Goal: Information Seeking & Learning: Learn about a topic

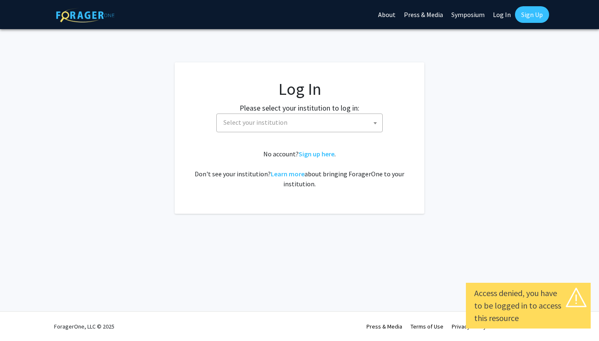
select select
click at [236, 113] on div "Please select your institution to log in: [GEOGRAPHIC_DATA] [GEOGRAPHIC_DATA] […" at bounding box center [299, 117] width 229 height 30
click at [241, 122] on span "Select your institution" at bounding box center [256, 122] width 64 height 8
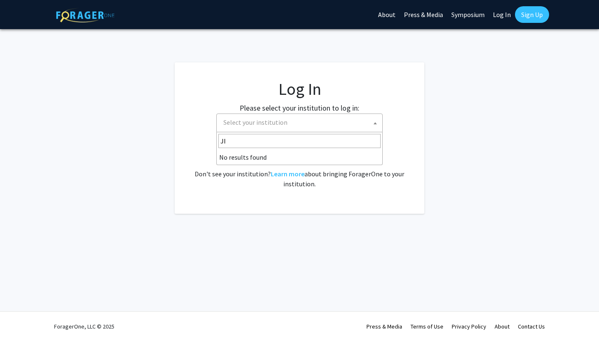
type input "J"
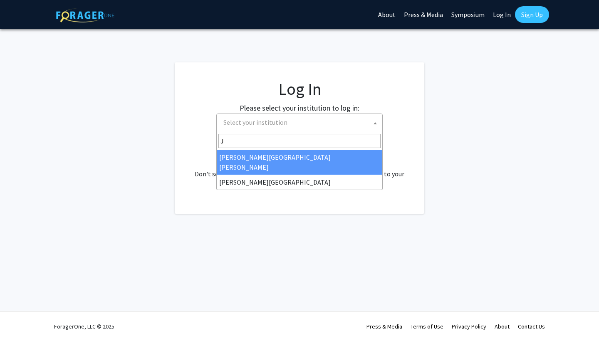
select select "1"
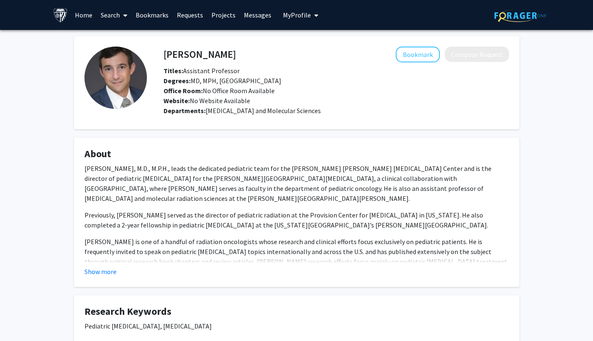
click at [76, 12] on link "Home" at bounding box center [84, 14] width 26 height 29
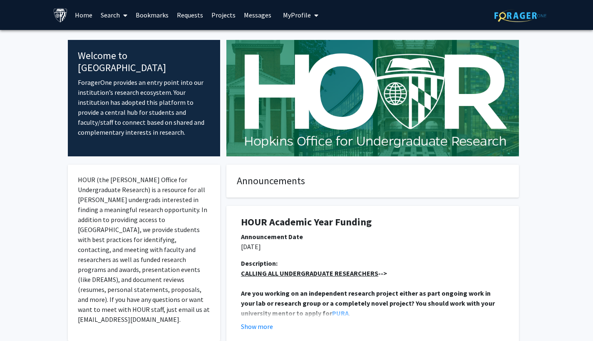
click at [204, 77] on p "ForagerOne provides an entry point into our institution’s research ecosystem. Y…" at bounding box center [144, 107] width 133 height 60
click at [110, 16] on link "Search" at bounding box center [114, 14] width 35 height 29
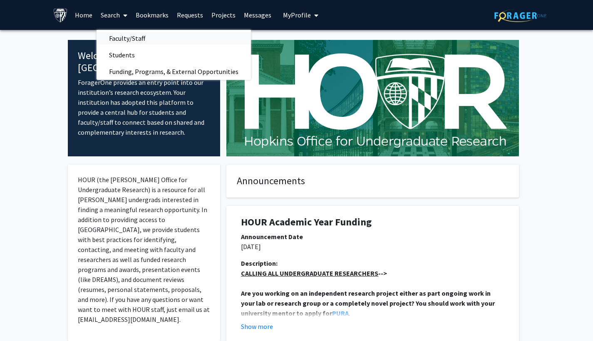
click at [126, 40] on span "Faculty/Staff" at bounding box center [127, 38] width 61 height 17
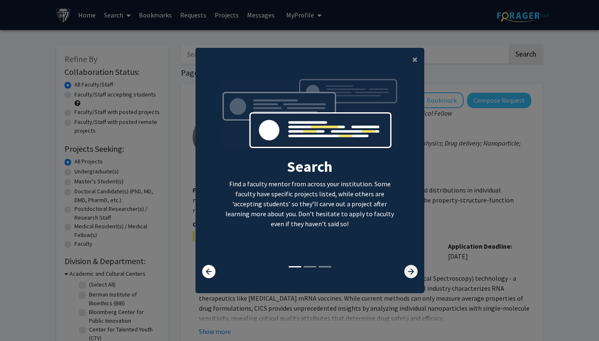
click at [405, 271] on icon at bounding box center [411, 271] width 13 height 13
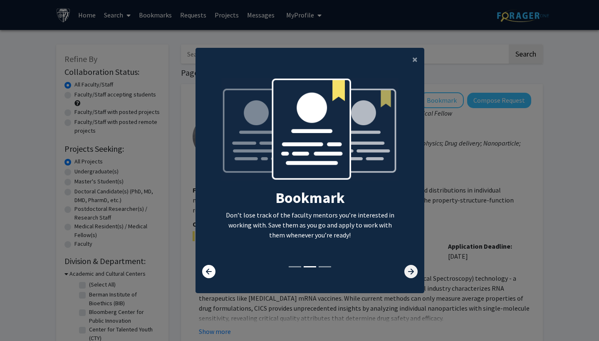
click at [405, 271] on icon at bounding box center [411, 271] width 13 height 13
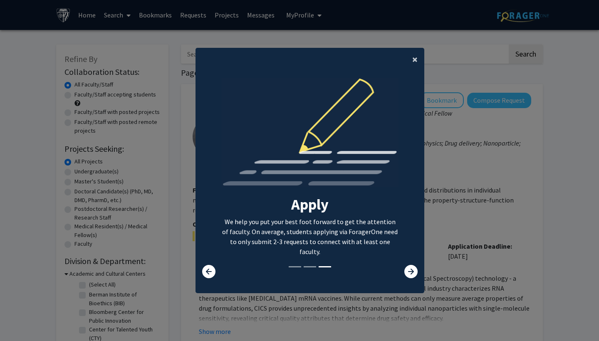
click at [408, 51] on button "×" at bounding box center [415, 59] width 19 height 23
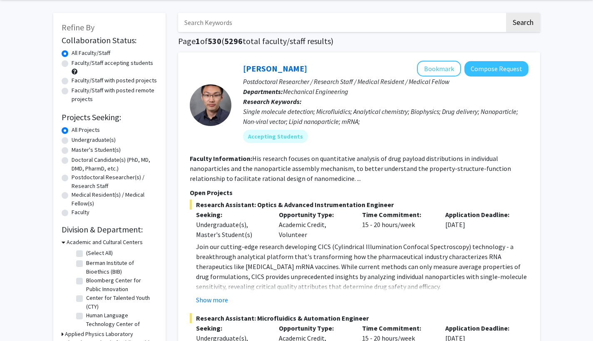
scroll to position [33, 0]
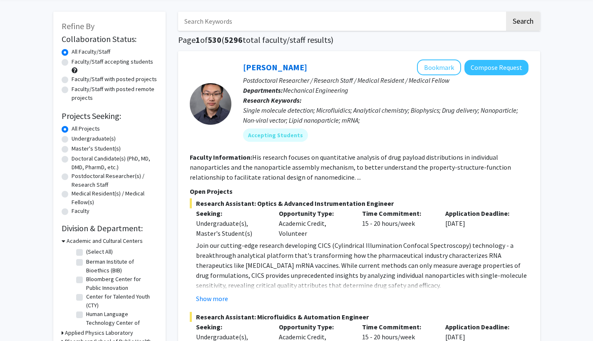
click at [97, 92] on label "Faculty/Staff with posted remote projects" at bounding box center [115, 93] width 86 height 17
click at [77, 90] on input "Faculty/Staff with posted remote projects" at bounding box center [74, 87] width 5 height 5
radio input "true"
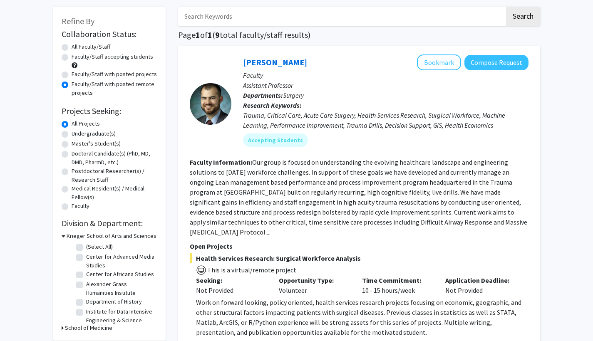
scroll to position [35, 0]
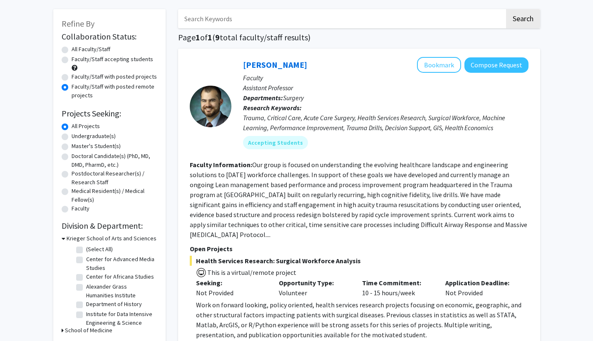
click at [129, 57] on label "Faculty/Staff accepting students" at bounding box center [113, 59] width 82 height 9
click at [77, 57] on input "Faculty/Staff accepting students" at bounding box center [74, 57] width 5 height 5
radio input "true"
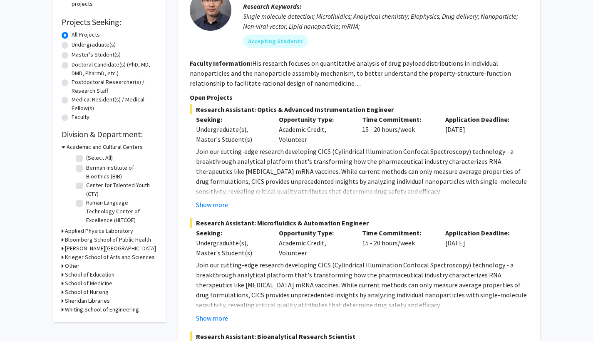
scroll to position [211, 0]
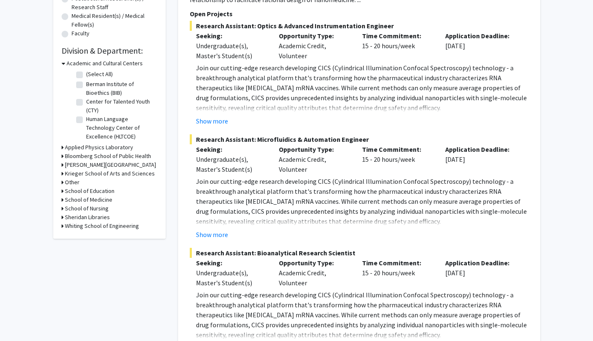
click at [64, 203] on div "School of Medicine" at bounding box center [110, 200] width 96 height 9
click at [62, 202] on icon at bounding box center [63, 200] width 2 height 9
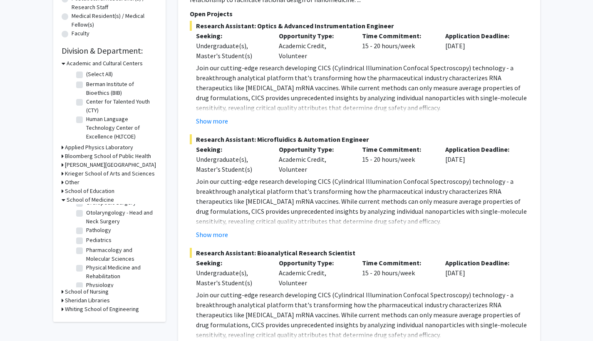
scroll to position [692, 0]
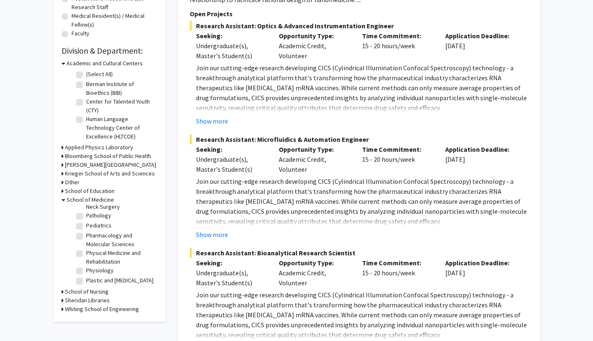
click at [98, 230] on label "Pediatrics" at bounding box center [98, 225] width 25 height 9
click at [92, 227] on input "Pediatrics" at bounding box center [88, 223] width 5 height 5
checkbox input "true"
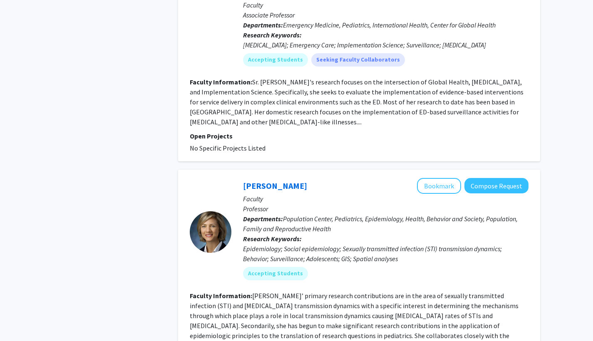
scroll to position [1335, 0]
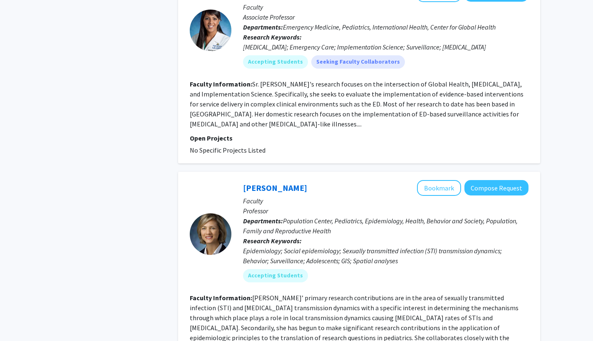
click at [489, 104] on fg-search-faculty "Bhakti Hansoti Bookmark Compose Request Faculty Associate Professor Departments…" at bounding box center [359, 70] width 339 height 169
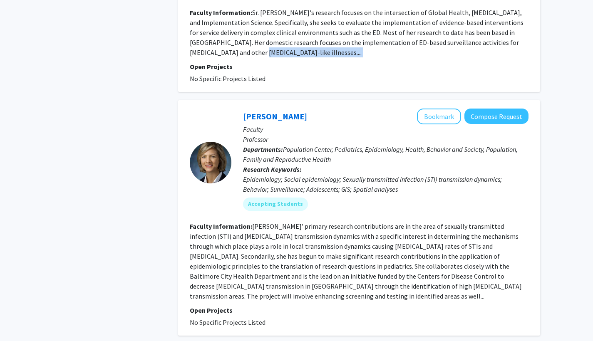
scroll to position [1406, 0]
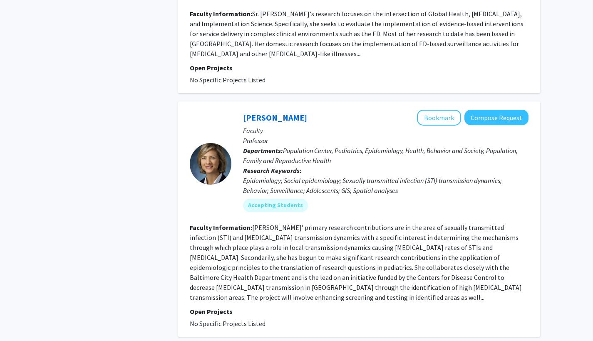
drag, startPoint x: 530, startPoint y: 218, endPoint x: 530, endPoint y: 186, distance: 32.0
click at [530, 192] on div "Jacky Jennings Bookmark Compose Request Faculty Professor Departments: Populati…" at bounding box center [359, 220] width 362 height 236
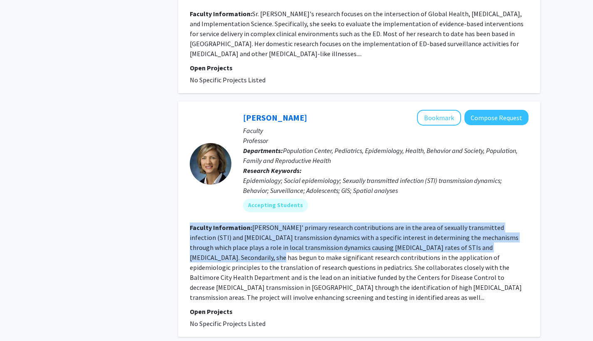
scroll to position [1434, 0]
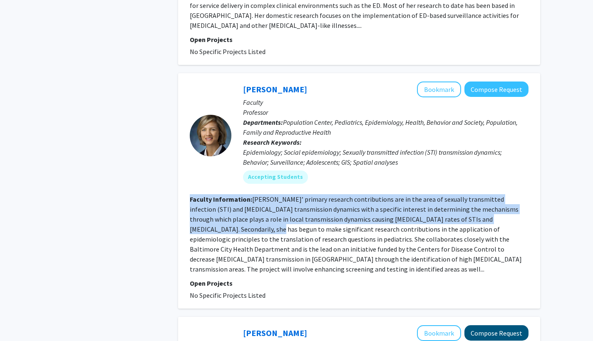
click at [517, 325] on button "Compose Request" at bounding box center [497, 332] width 64 height 15
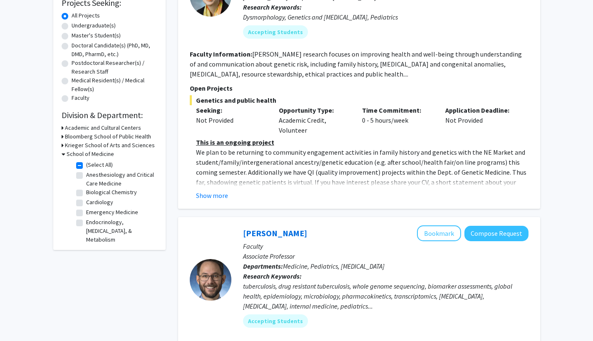
scroll to position [147, 0]
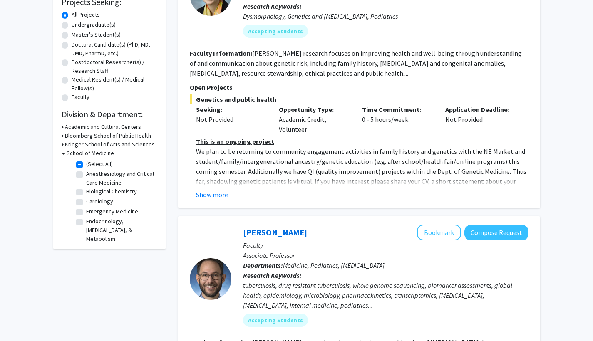
click at [86, 174] on label "Anesthesiology and Critical Care Medicine" at bounding box center [120, 178] width 69 height 17
click at [86, 174] on input "Anesthesiology and Critical Care Medicine" at bounding box center [88, 172] width 5 height 5
checkbox input "true"
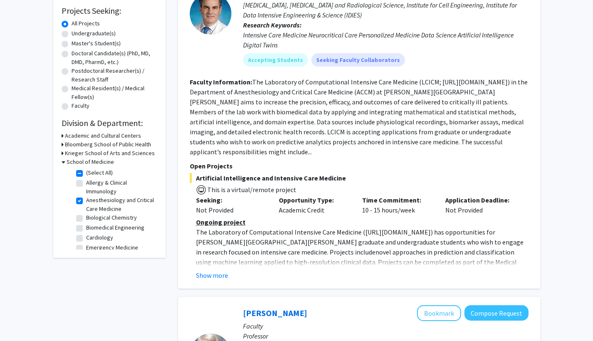
scroll to position [155, 0]
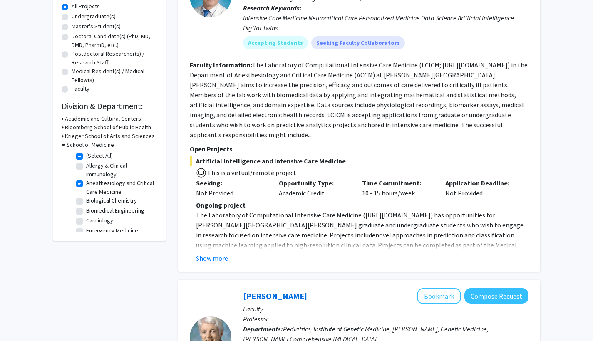
click at [86, 184] on label "Anesthesiology and Critical Care Medicine" at bounding box center [120, 187] width 69 height 17
click at [86, 184] on input "Anesthesiology and Critical Care Medicine" at bounding box center [88, 181] width 5 height 5
checkbox input "false"
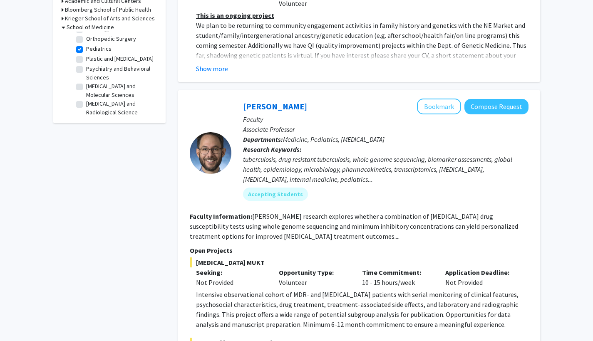
scroll to position [229, 0]
click at [86, 47] on label "Pediatrics" at bounding box center [98, 51] width 25 height 9
click at [86, 47] on input "Pediatrics" at bounding box center [88, 49] width 5 height 5
checkbox input "false"
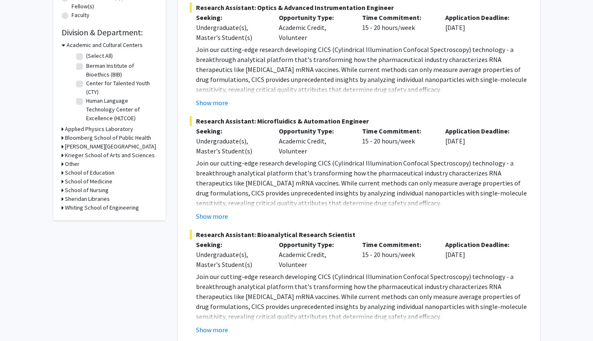
scroll to position [224, 0]
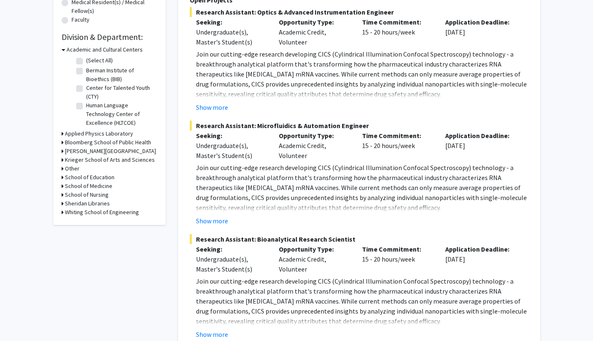
click at [62, 186] on icon at bounding box center [63, 186] width 2 height 9
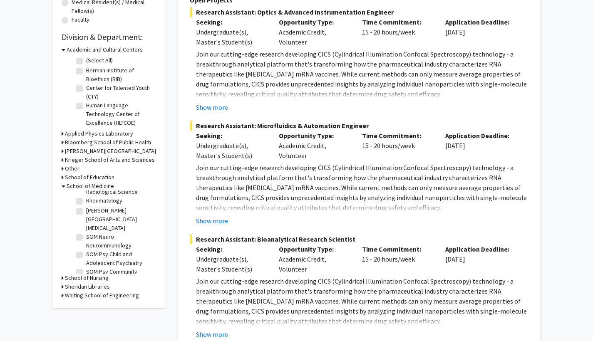
scroll to position [867, 0]
click at [86, 195] on label "Radiology and Radiological Science" at bounding box center [120, 186] width 69 height 17
click at [86, 183] on input "Radiology and Radiological Science" at bounding box center [88, 180] width 5 height 5
checkbox input "true"
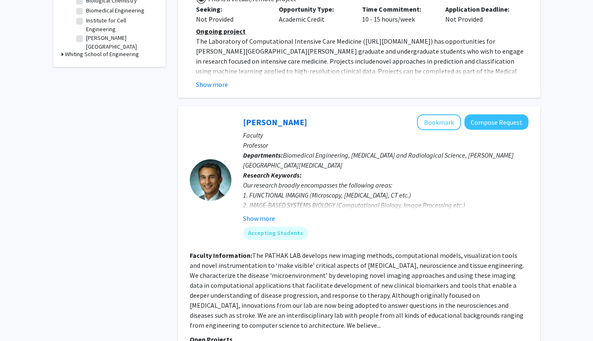
scroll to position [332, 0]
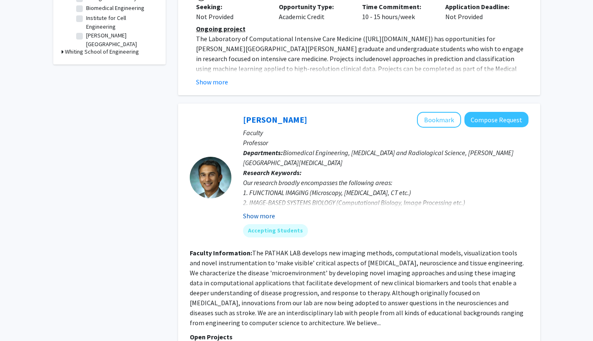
click at [260, 211] on button "Show more" at bounding box center [259, 216] width 32 height 10
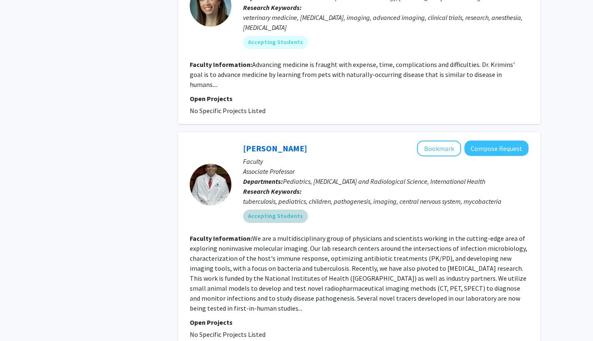
scroll to position [2527, 0]
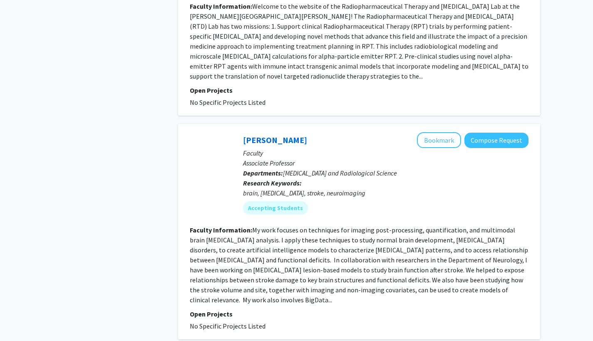
scroll to position [2039, 0]
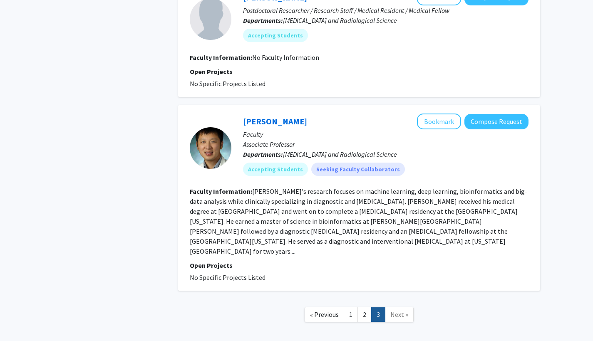
scroll to position [951, 0]
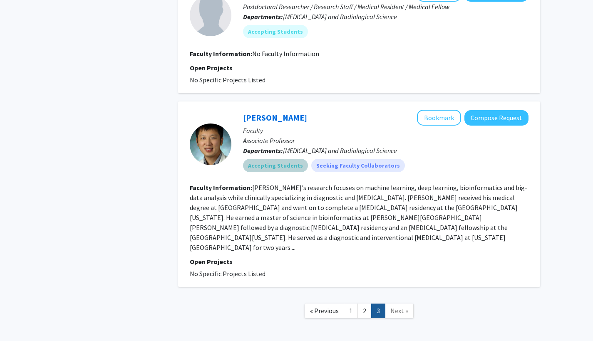
click at [261, 159] on mat-chip "Accepting Students" at bounding box center [275, 165] width 65 height 13
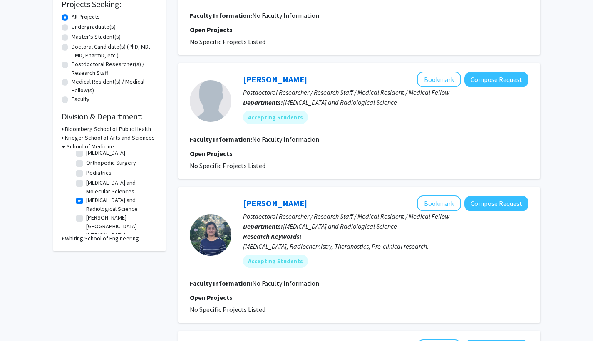
scroll to position [111, 0]
click at [86, 181] on label "Pediatrics" at bounding box center [98, 185] width 25 height 9
click at [86, 181] on input "Pediatrics" at bounding box center [88, 183] width 5 height 5
checkbox input "true"
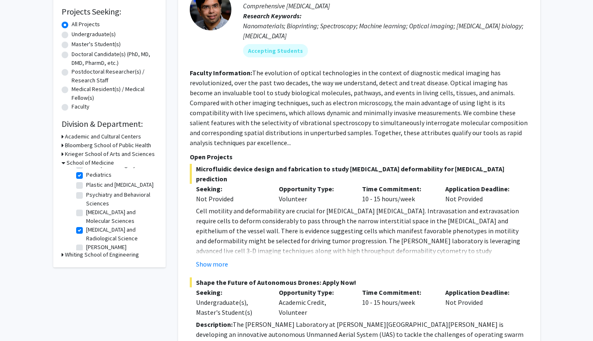
scroll to position [254, 0]
click at [86, 228] on label "Radiology and Radiological Science" at bounding box center [120, 230] width 69 height 17
click at [86, 228] on input "Radiology and Radiological Science" at bounding box center [88, 224] width 5 height 5
checkbox input "false"
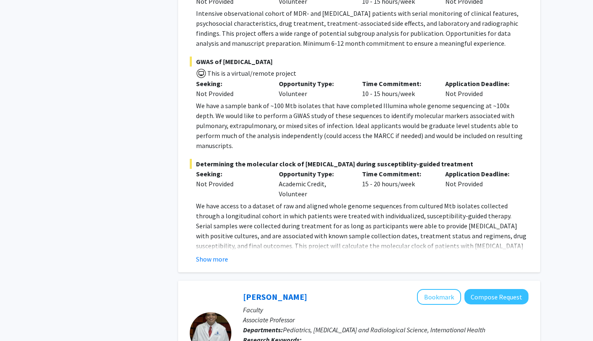
scroll to position [553, 0]
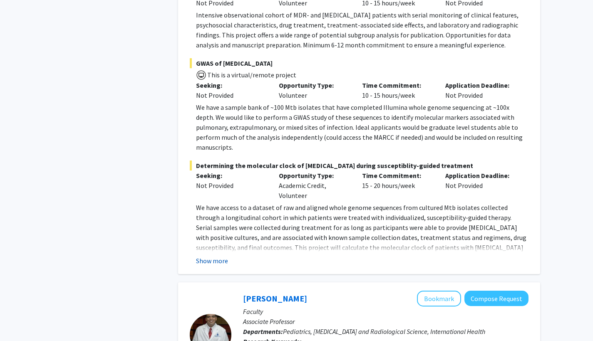
click at [212, 256] on button "Show more" at bounding box center [212, 261] width 32 height 10
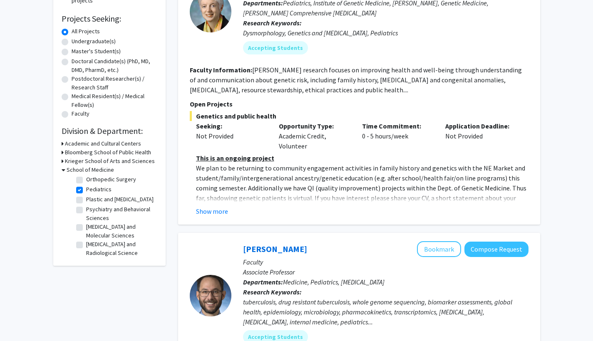
scroll to position [234, 0]
click at [86, 244] on label "Radiology and Radiological Science" at bounding box center [120, 247] width 69 height 17
click at [86, 244] on input "Radiology and Radiological Science" at bounding box center [88, 241] width 5 height 5
checkbox input "true"
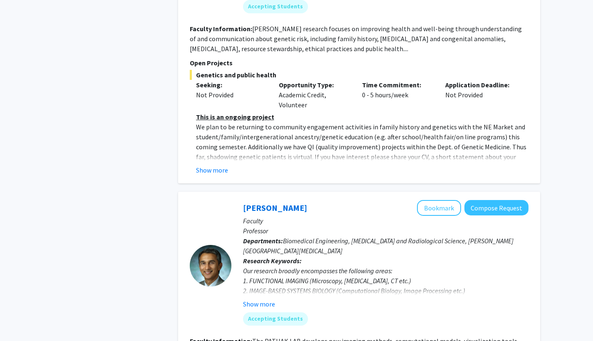
scroll to position [1334, 0]
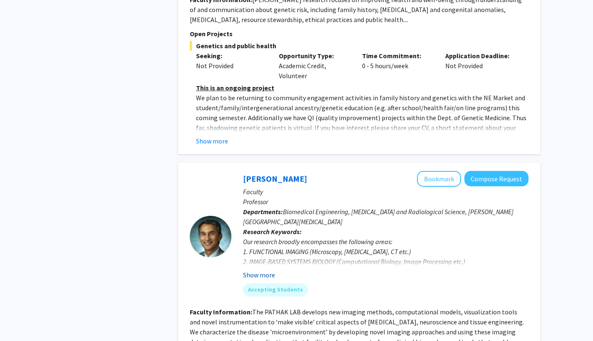
click at [266, 270] on button "Show more" at bounding box center [259, 275] width 32 height 10
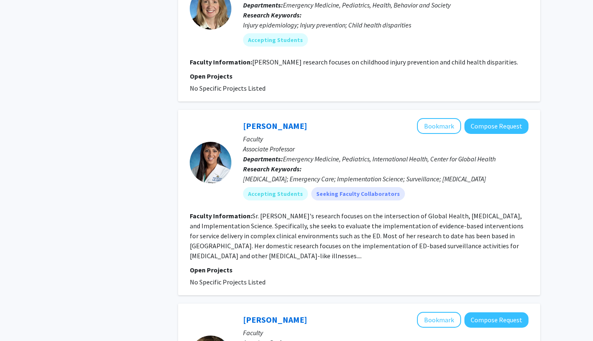
scroll to position [2625, 0]
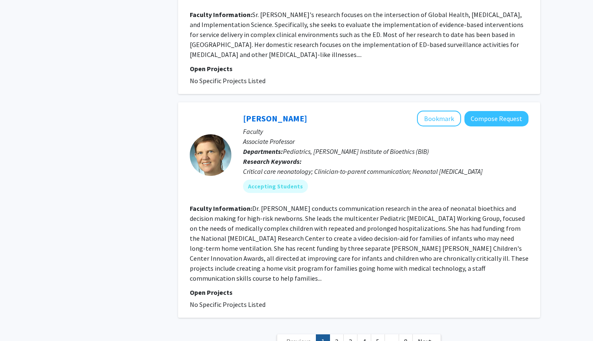
scroll to position [2820, 0]
click at [338, 335] on link "2" at bounding box center [337, 342] width 14 height 15
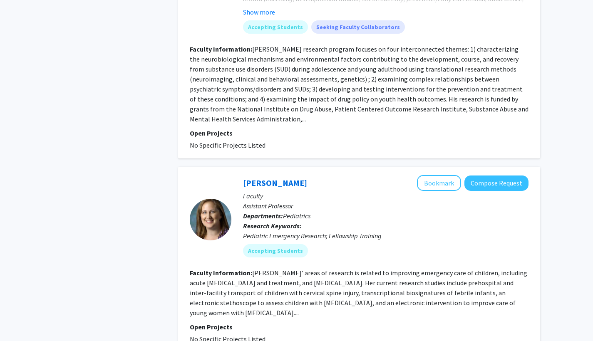
scroll to position [2016, 0]
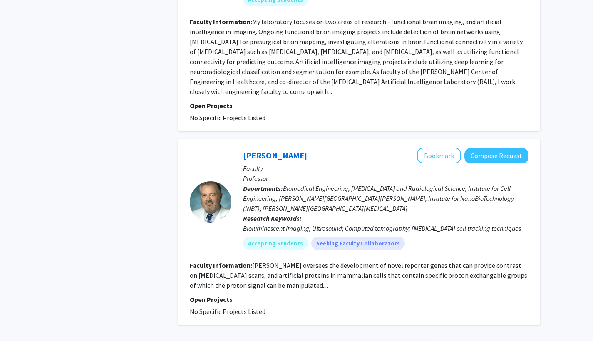
scroll to position [1988, 0]
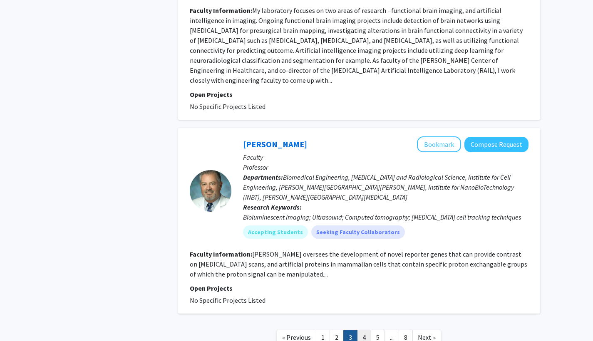
click at [363, 330] on link "4" at bounding box center [364, 337] width 14 height 15
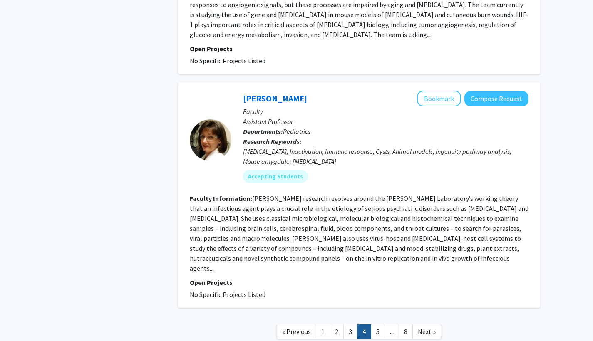
scroll to position [2047, 0]
click at [379, 325] on link "5" at bounding box center [378, 332] width 14 height 15
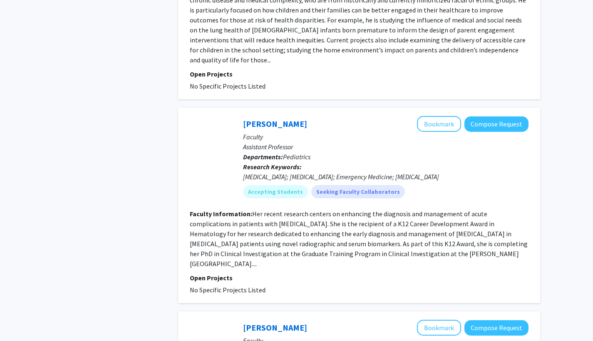
scroll to position [1598, 0]
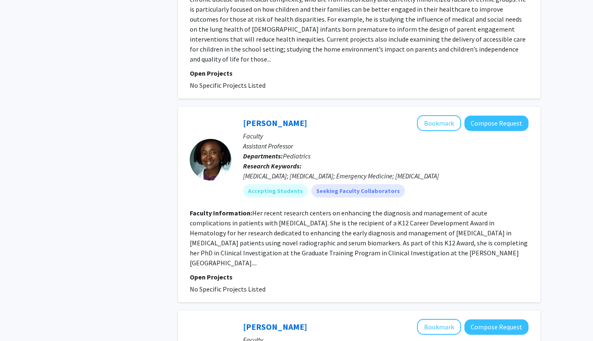
click at [273, 214] on fg-read-more "Her recent research centers on enhancing the diagnosis and management of acute …" at bounding box center [359, 238] width 338 height 58
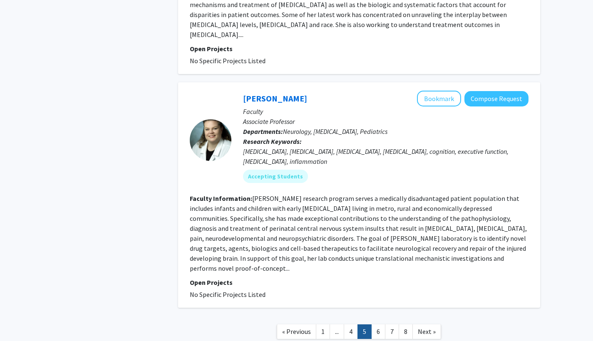
scroll to position [2040, 0]
click at [379, 325] on link "6" at bounding box center [378, 332] width 14 height 15
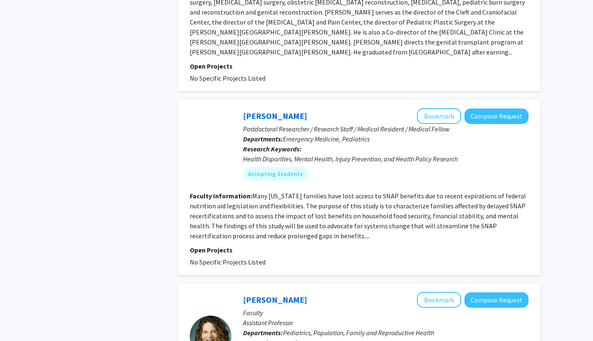
scroll to position [631, 0]
